Goal: Find specific page/section: Find specific page/section

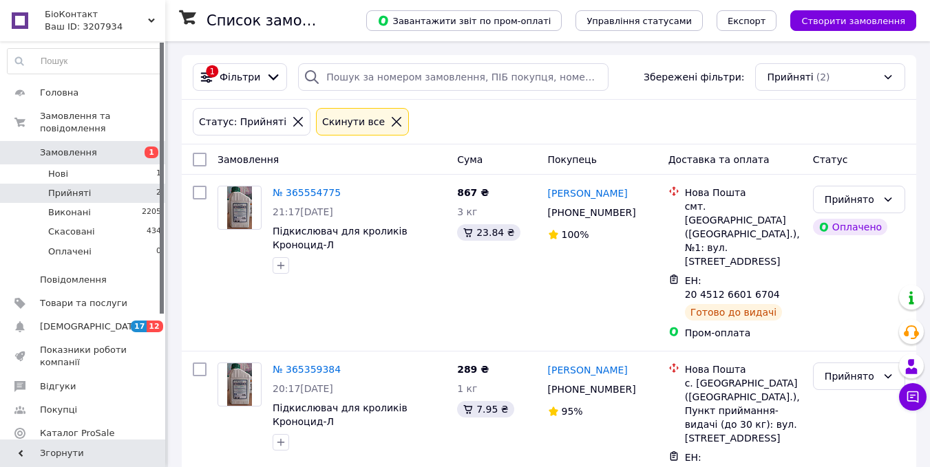
scroll to position [6, 0]
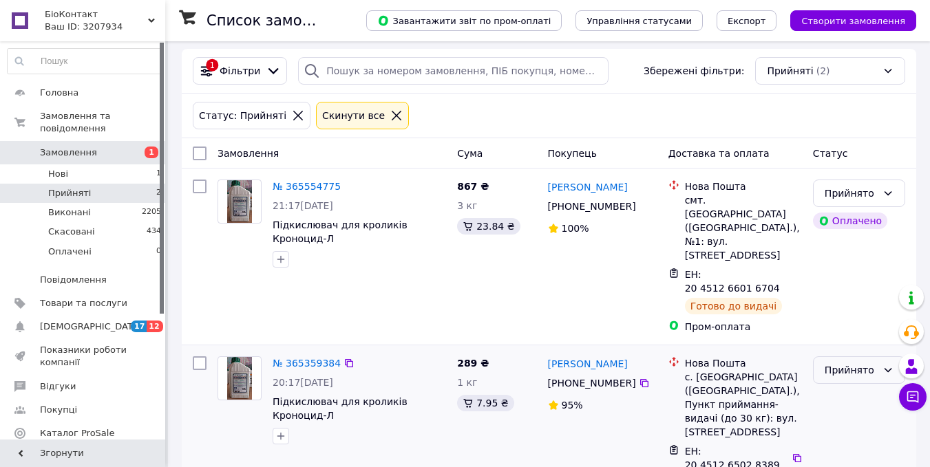
click at [872, 356] on div "Прийнято" at bounding box center [859, 370] width 92 height 28
click at [861, 357] on li "Виконано" at bounding box center [858, 359] width 91 height 25
click at [88, 297] on span "Товари та послуги" at bounding box center [83, 303] width 87 height 12
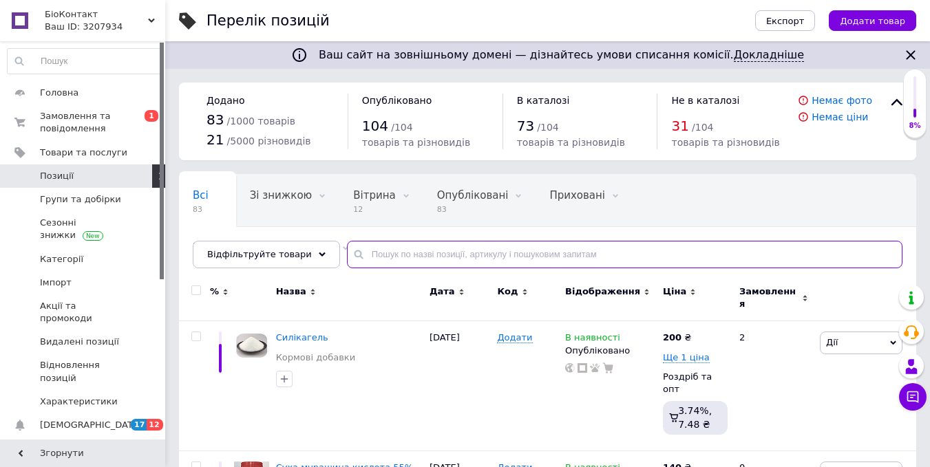
click at [386, 255] on input "text" at bounding box center [624, 255] width 555 height 28
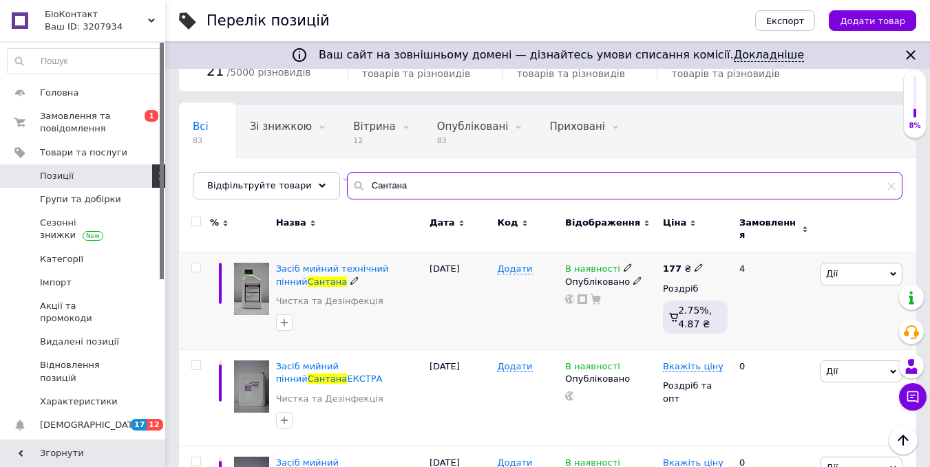
scroll to position [138, 0]
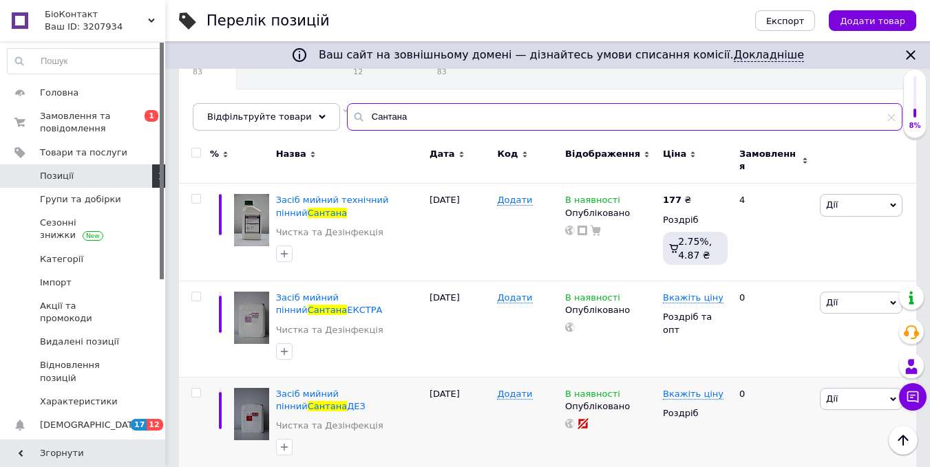
type input "Сантана"
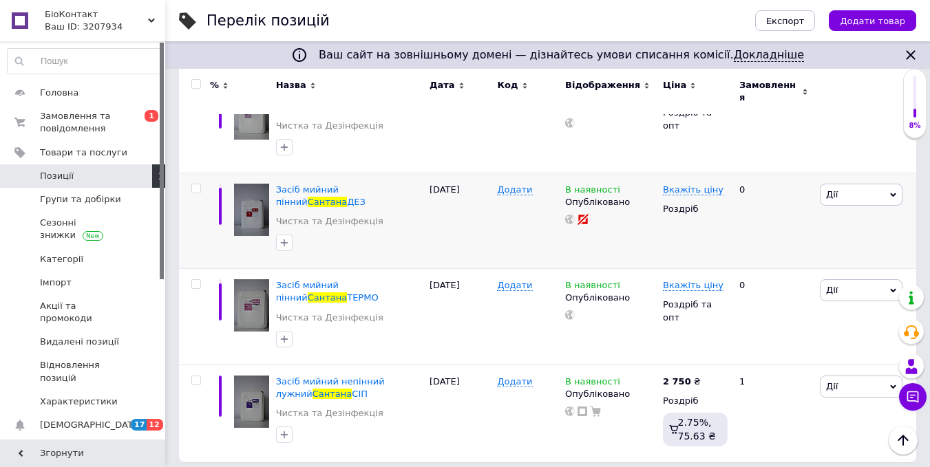
scroll to position [330, 0]
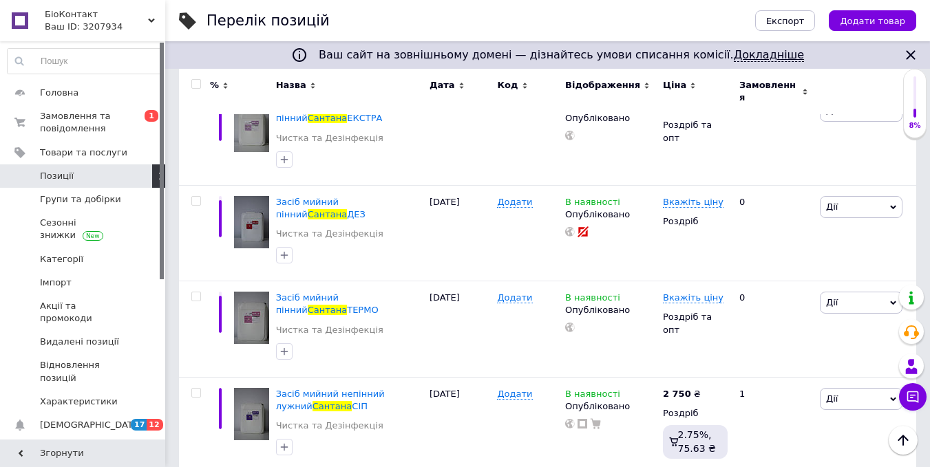
click at [747, 56] on link "Докладніше" at bounding box center [769, 55] width 70 height 14
